Goal: Communication & Community: Answer question/provide support

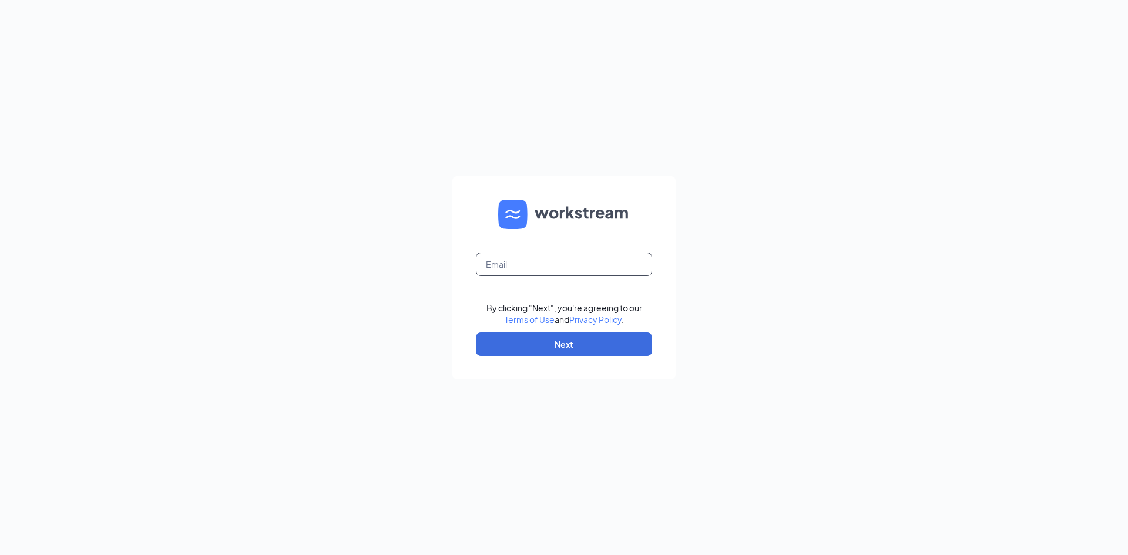
drag, startPoint x: 0, startPoint y: 0, endPoint x: 582, endPoint y: 273, distance: 643.1
click at [582, 273] on input "text" at bounding box center [564, 265] width 176 height 24
type input "eddelcomte@serightsace.com"
click at [563, 340] on button "Next" at bounding box center [564, 345] width 176 height 24
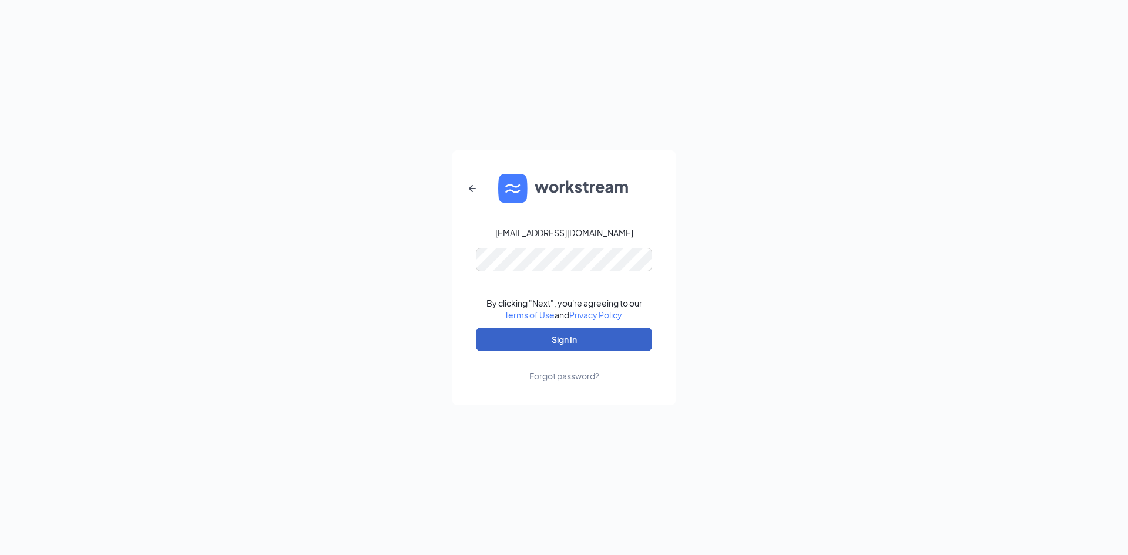
click at [560, 338] on button "Sign In" at bounding box center [564, 340] width 176 height 24
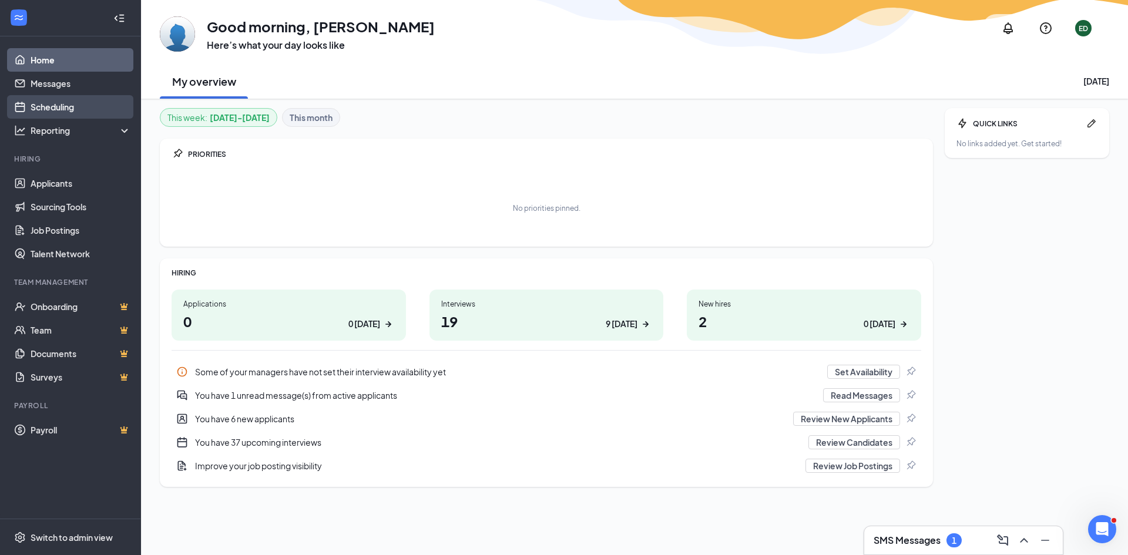
click at [52, 105] on link "Scheduling" at bounding box center [81, 107] width 100 height 24
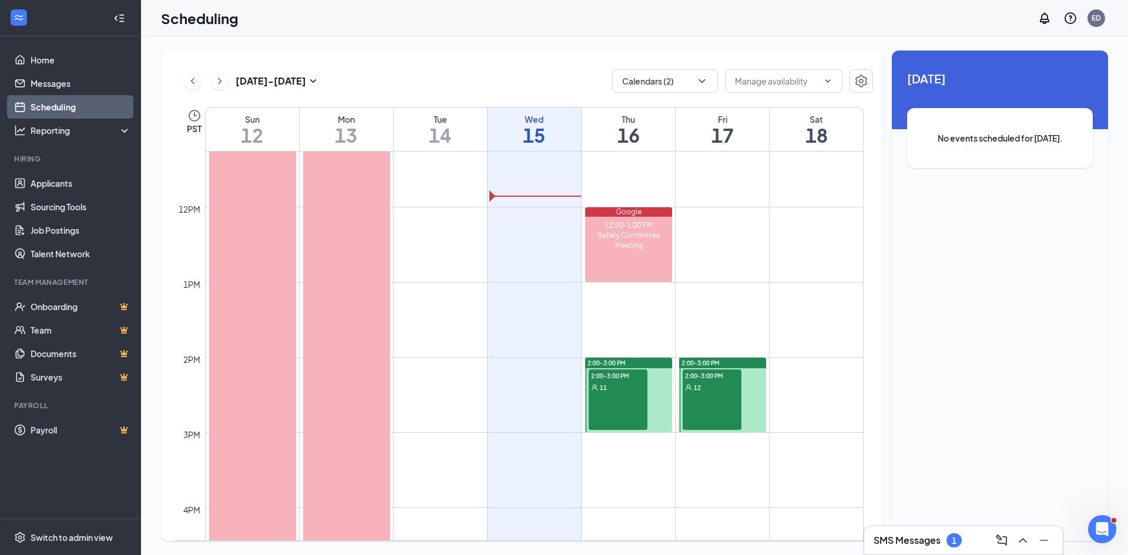
scroll to position [872, 0]
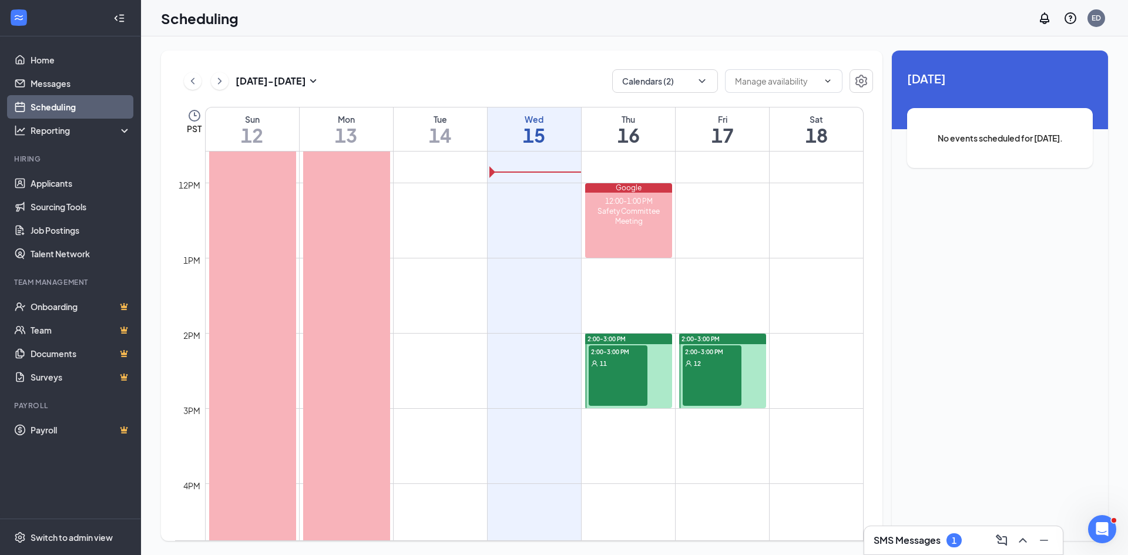
click at [612, 392] on div "2:00-3:00 PM 11" at bounding box center [618, 376] width 59 height 61
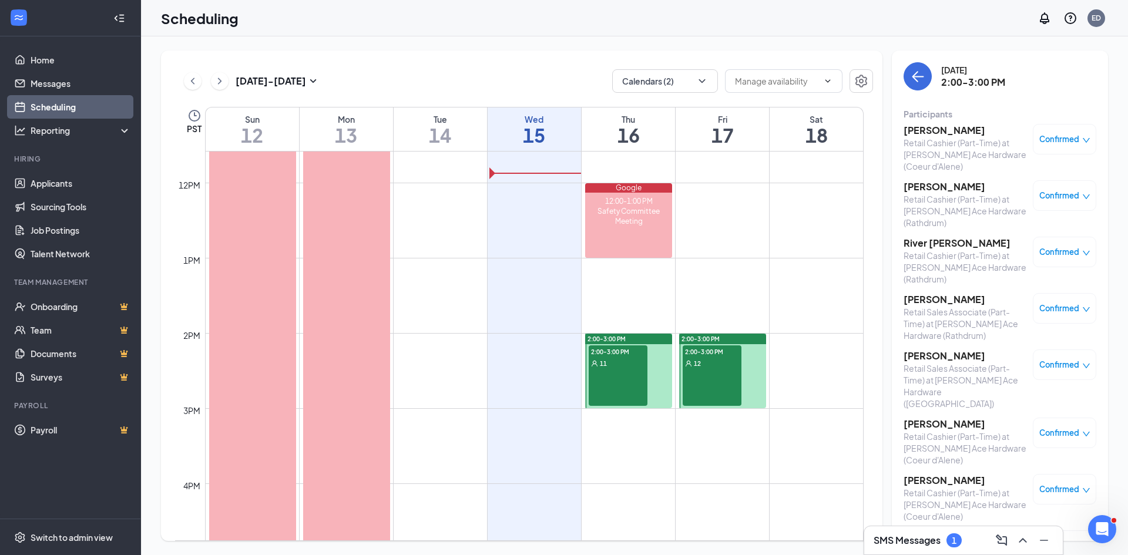
click at [703, 374] on div "2:00-3:00 PM 12" at bounding box center [712, 376] width 59 height 61
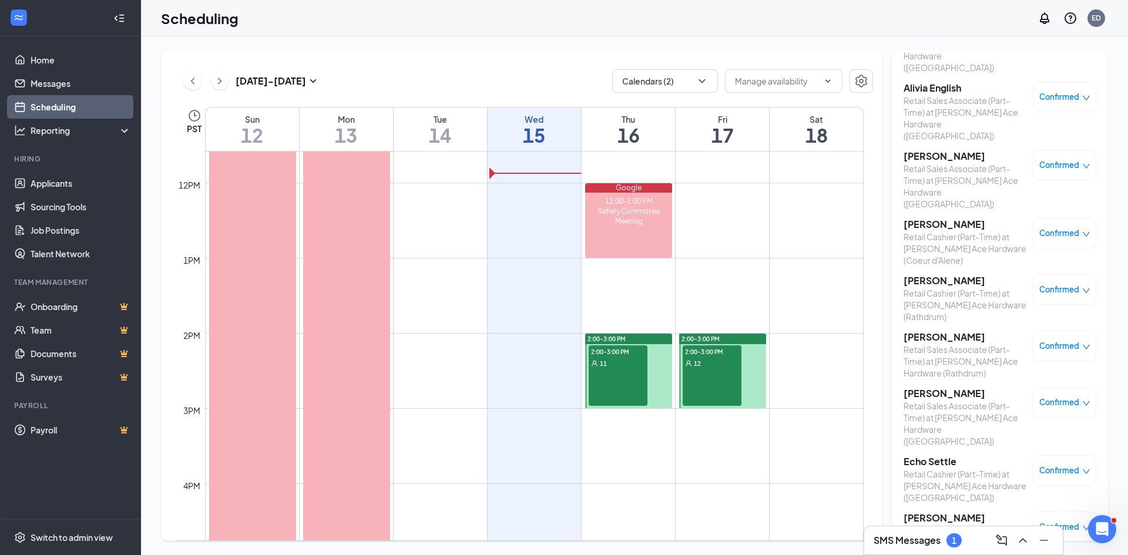
scroll to position [270, 0]
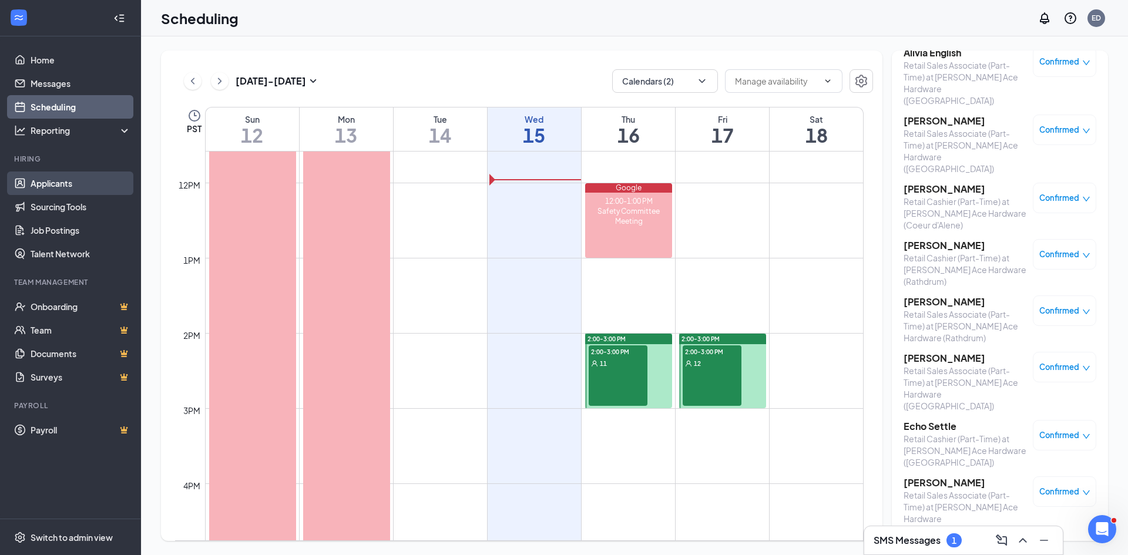
click at [61, 185] on link "Applicants" at bounding box center [81, 184] width 100 height 24
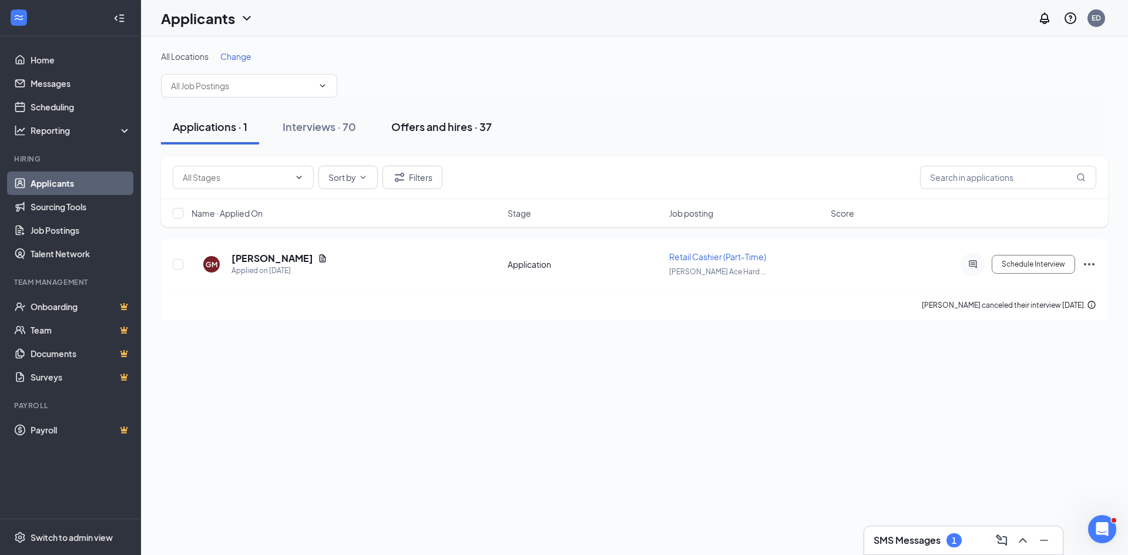
click at [457, 118] on button "Offers and hires · 37" at bounding box center [442, 126] width 124 height 35
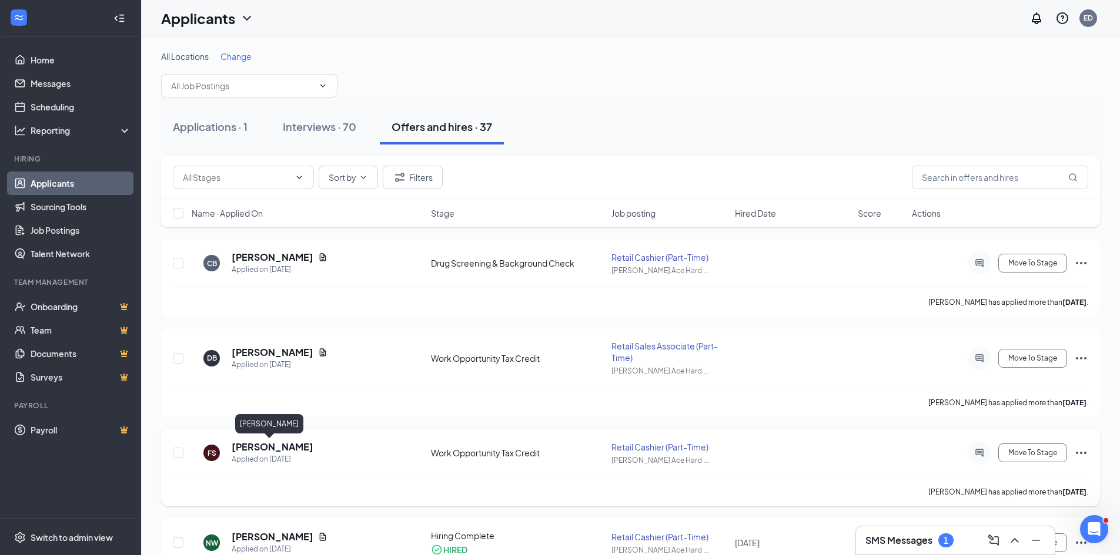
click at [267, 449] on h5 "[PERSON_NAME]" at bounding box center [273, 447] width 82 height 13
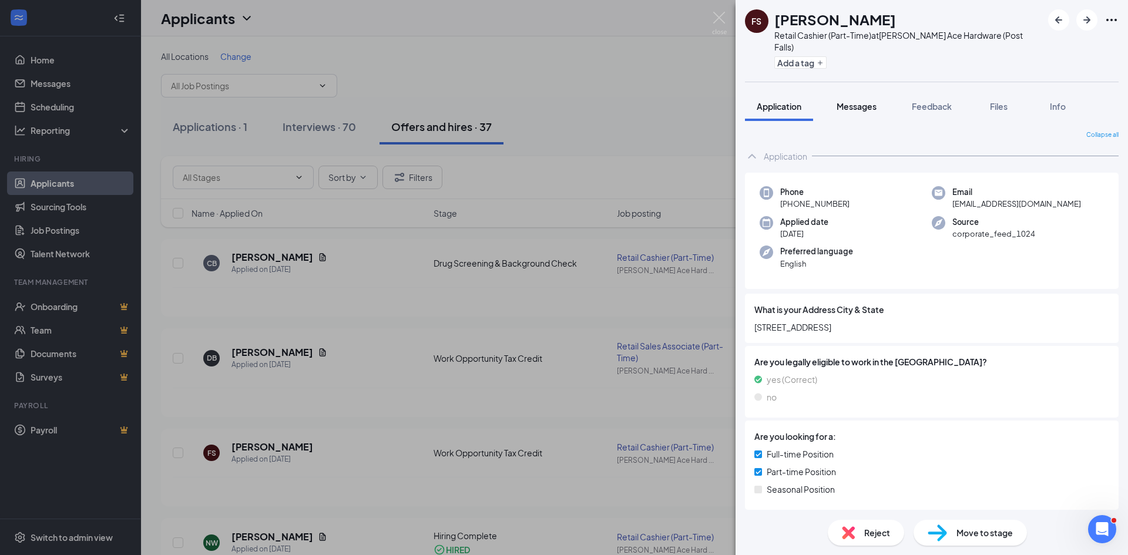
click at [862, 101] on span "Messages" at bounding box center [857, 106] width 40 height 11
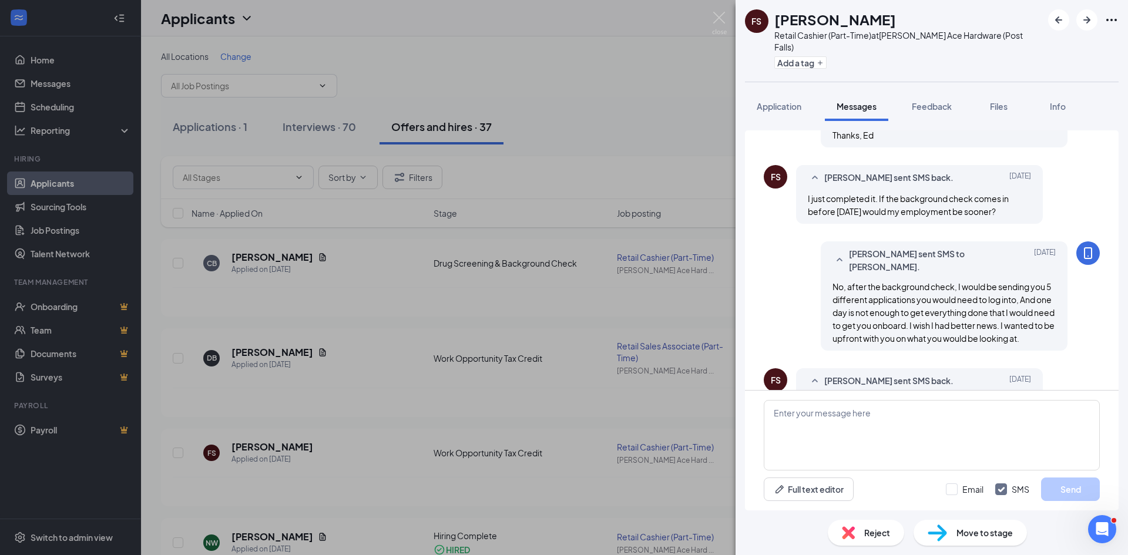
scroll to position [524, 0]
click at [819, 412] on textarea at bounding box center [932, 435] width 336 height 71
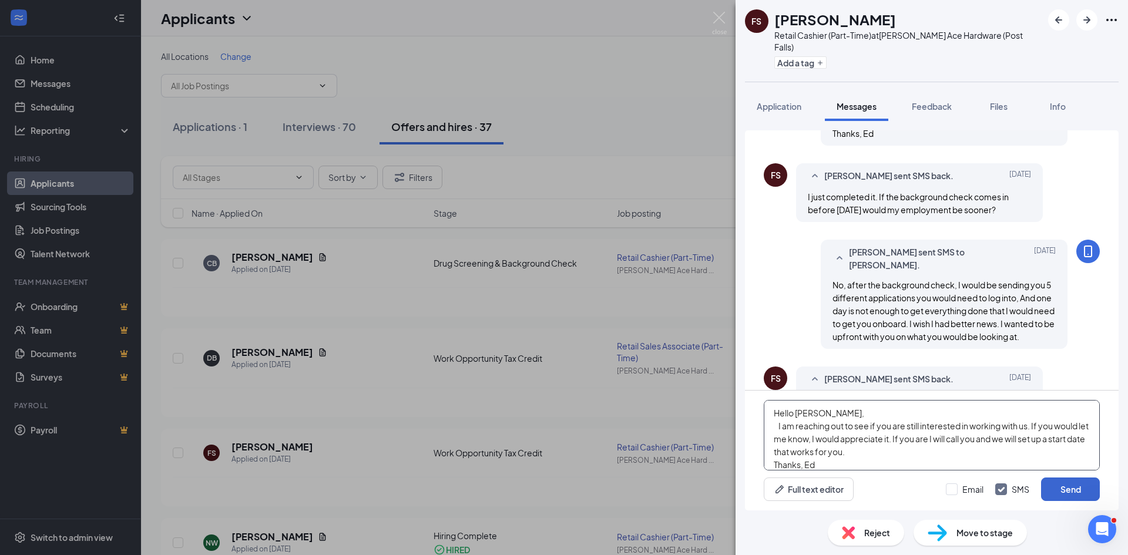
type textarea "Hello [PERSON_NAME], I am reaching out to see if you are still interested in wo…"
click at [1070, 490] on button "Send" at bounding box center [1070, 490] width 59 height 24
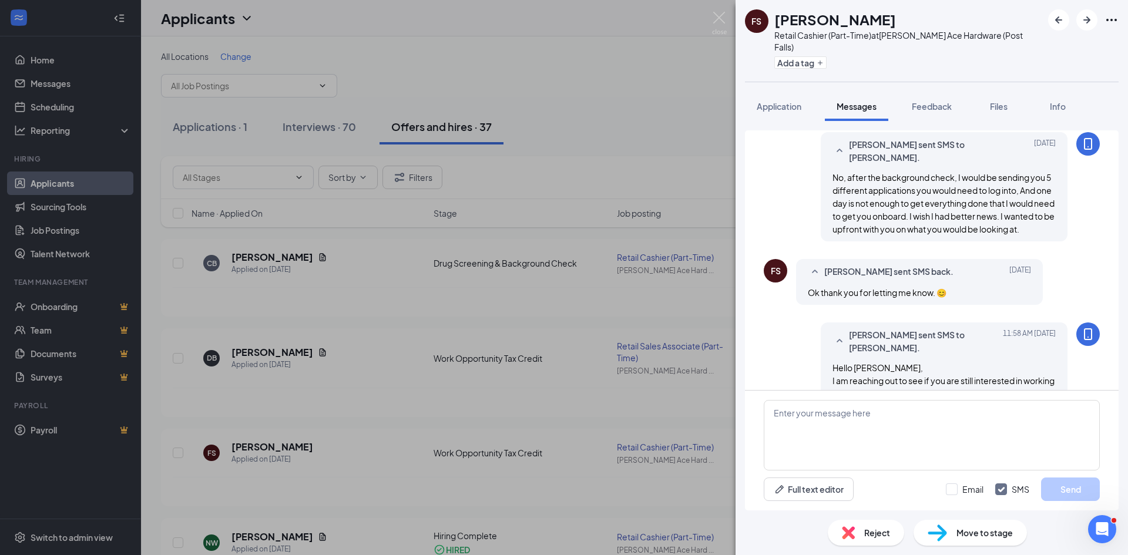
scroll to position [652, 0]
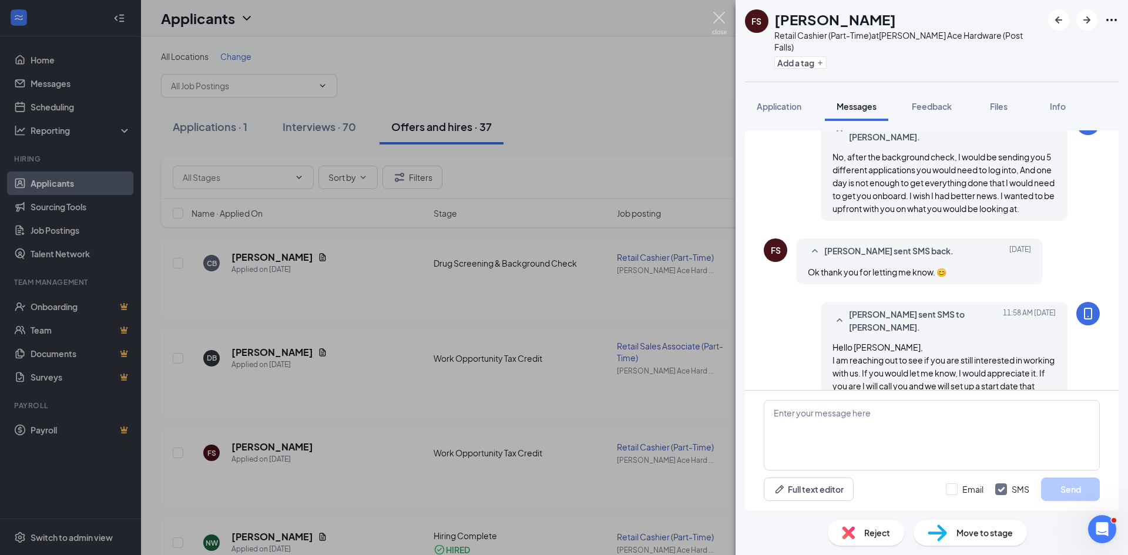
click at [716, 15] on img at bounding box center [719, 23] width 15 height 23
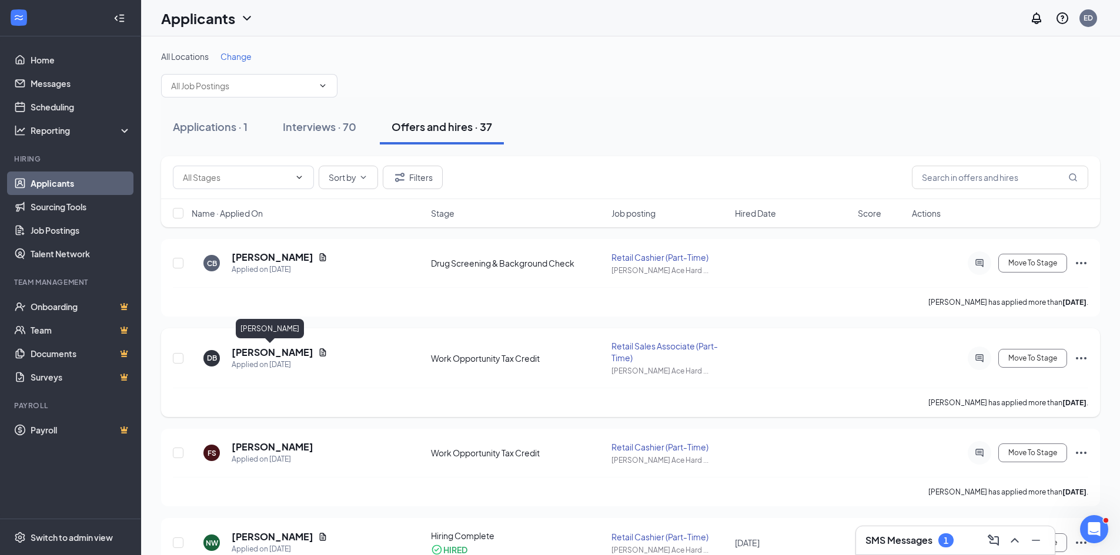
click at [280, 354] on h5 "[PERSON_NAME]" at bounding box center [273, 352] width 82 height 13
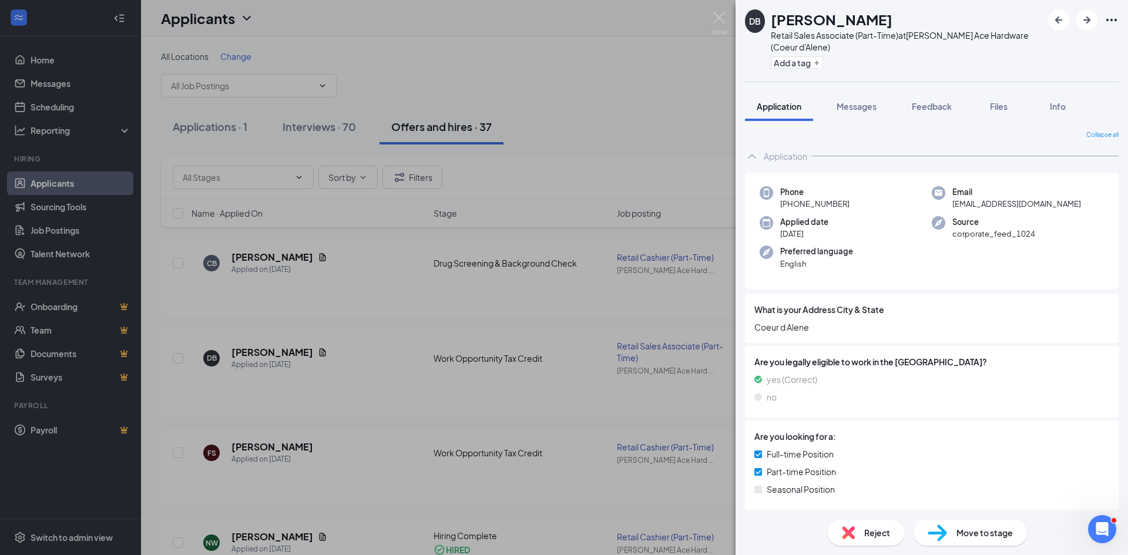
click at [275, 259] on div "DB [PERSON_NAME] Retail Sales Associate (Part-Time) at [PERSON_NAME] Ace Hardwa…" at bounding box center [564, 277] width 1128 height 555
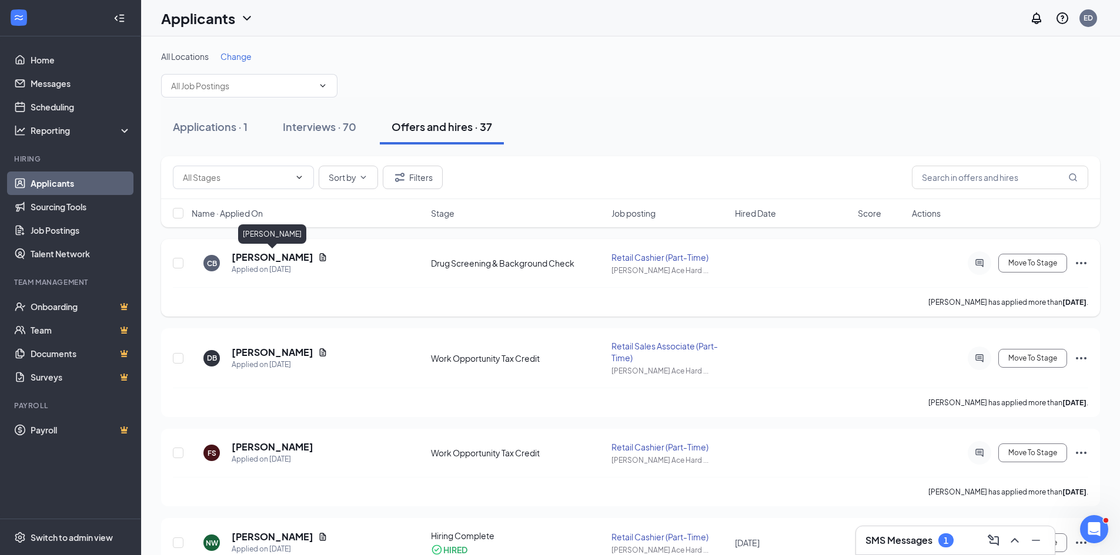
click at [274, 257] on h5 "[PERSON_NAME]" at bounding box center [273, 257] width 82 height 13
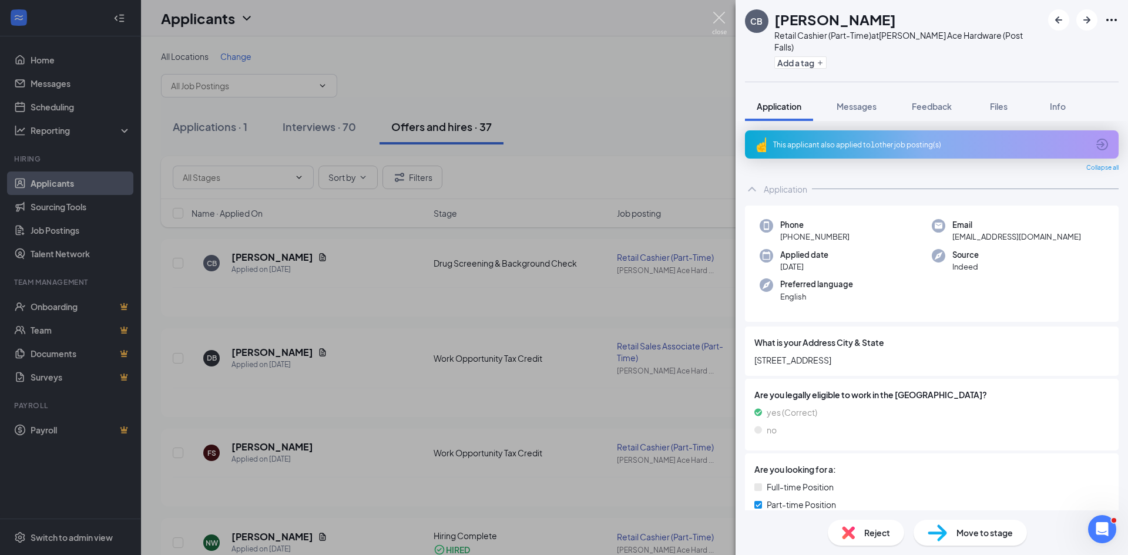
click at [720, 15] on img at bounding box center [719, 23] width 15 height 23
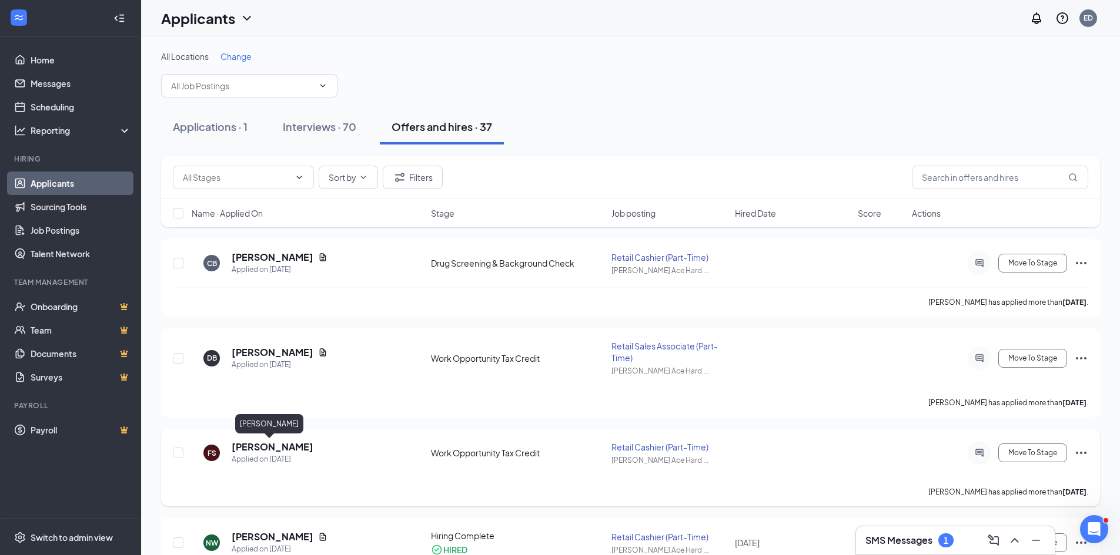
click at [259, 447] on h5 "[PERSON_NAME]" at bounding box center [273, 447] width 82 height 13
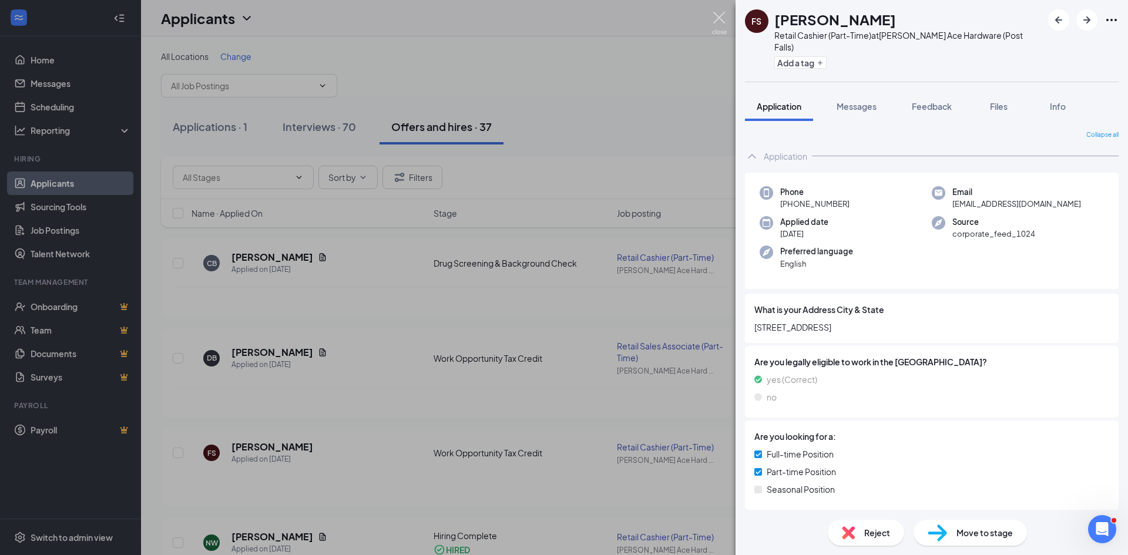
click at [717, 15] on img at bounding box center [719, 23] width 15 height 23
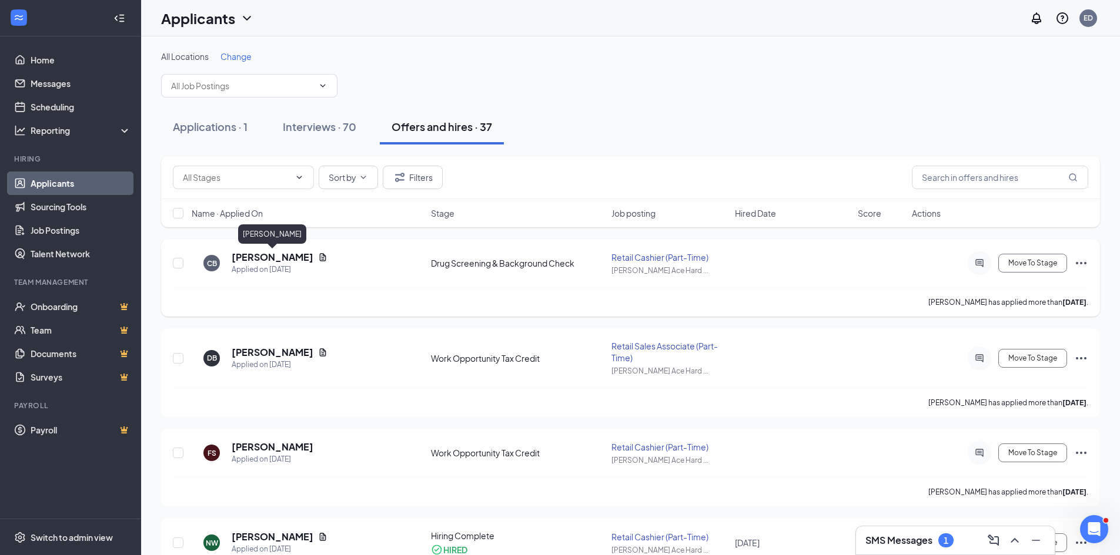
click at [277, 260] on h5 "[PERSON_NAME]" at bounding box center [273, 257] width 82 height 13
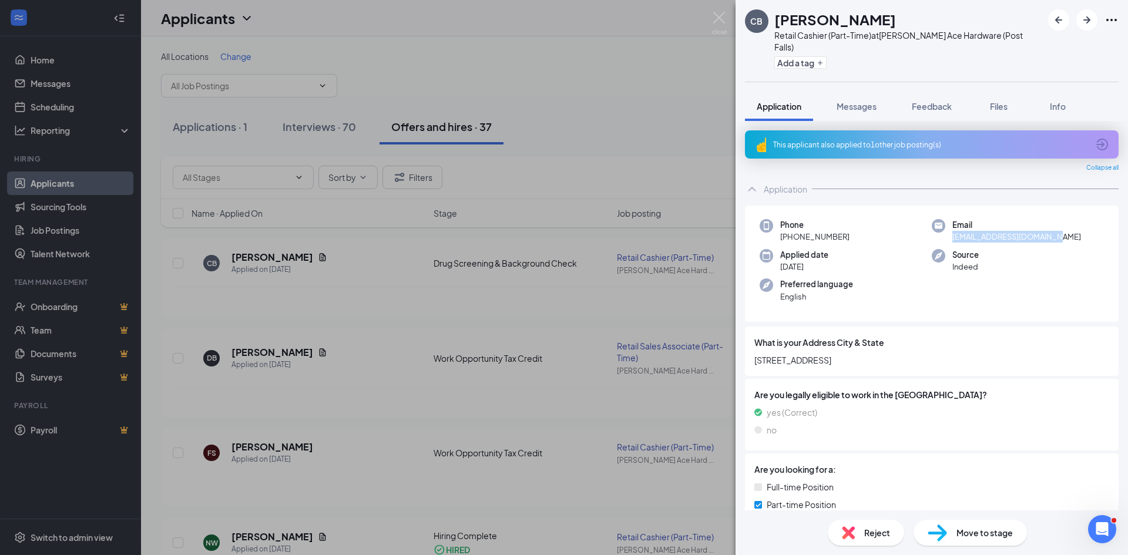
drag, startPoint x: 1063, startPoint y: 226, endPoint x: 941, endPoint y: 233, distance: 121.9
click at [941, 233] on div "Phone [PHONE_NUMBER] Email [EMAIL_ADDRESS][DOMAIN_NAME] Applied date [DATE] Sou…" at bounding box center [932, 264] width 374 height 117
copy span "[EMAIL_ADDRESS][DOMAIN_NAME]"
click at [718, 19] on img at bounding box center [719, 23] width 15 height 23
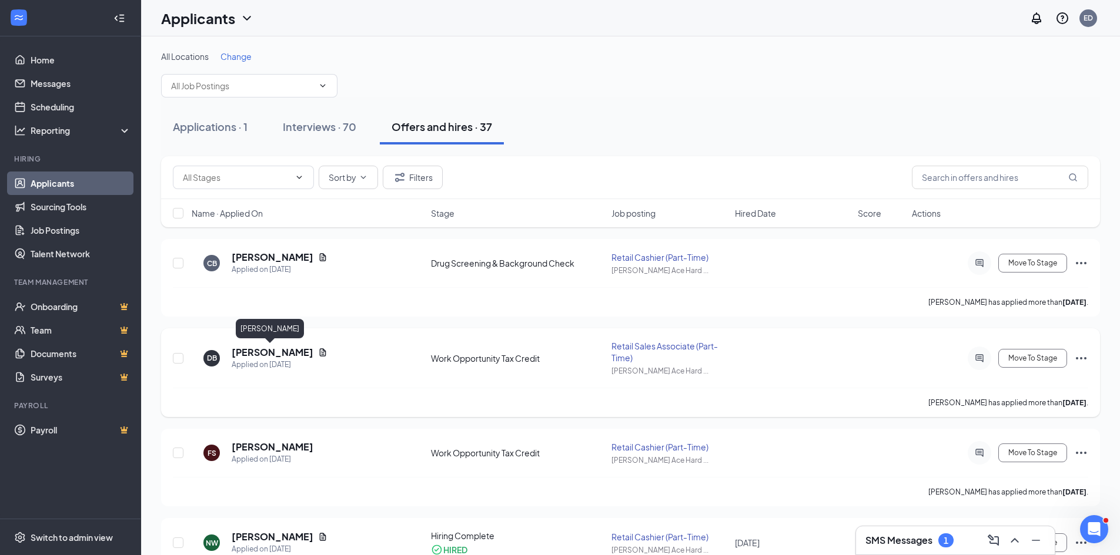
click at [253, 351] on h5 "[PERSON_NAME]" at bounding box center [273, 352] width 82 height 13
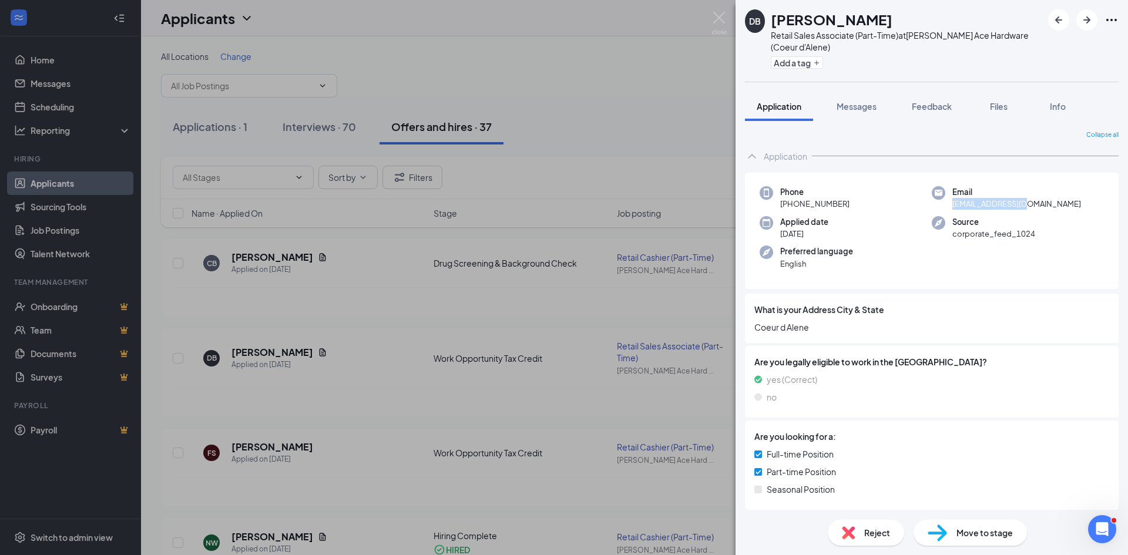
drag, startPoint x: 1034, startPoint y: 203, endPoint x: 944, endPoint y: 207, distance: 90.6
click at [944, 207] on div "Email [EMAIL_ADDRESS][DOMAIN_NAME]" at bounding box center [1018, 198] width 172 height 24
copy span "[EMAIL_ADDRESS][DOMAIN_NAME]"
click at [713, 18] on img at bounding box center [719, 23] width 15 height 23
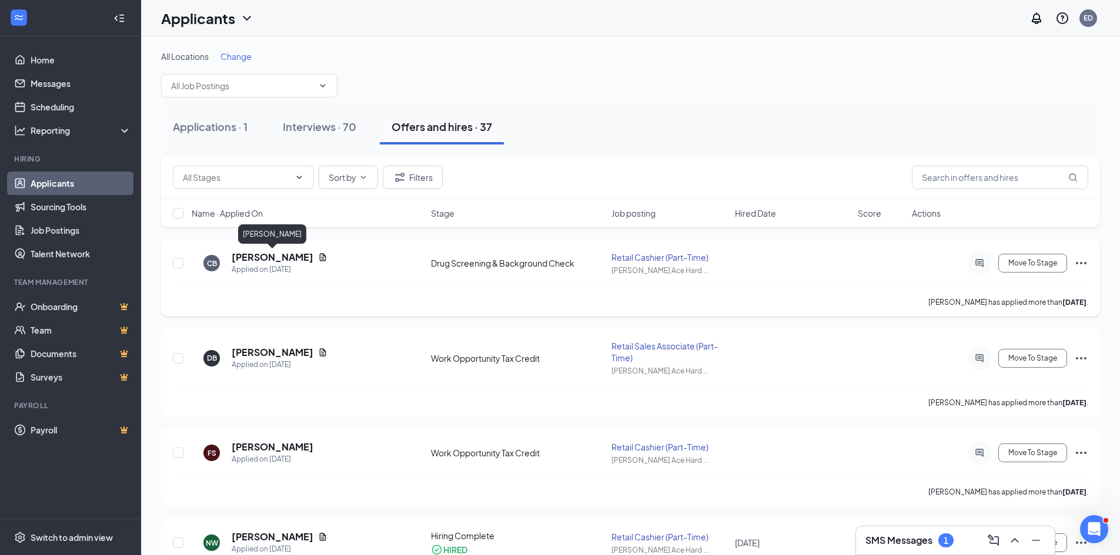
click at [262, 258] on h5 "[PERSON_NAME]" at bounding box center [273, 257] width 82 height 13
click at [293, 253] on h5 "[PERSON_NAME]" at bounding box center [273, 257] width 82 height 13
